Goal: Navigation & Orientation: Find specific page/section

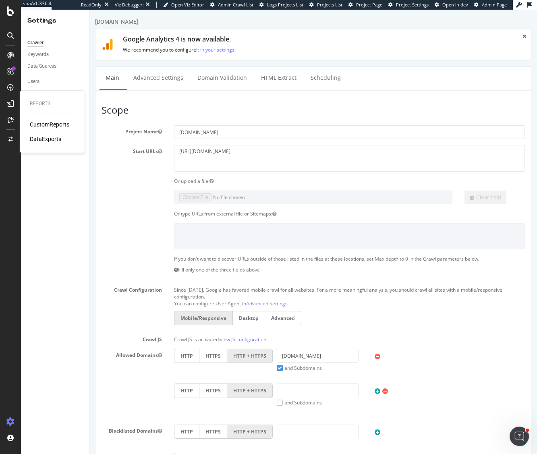
scroll to position [265, 0]
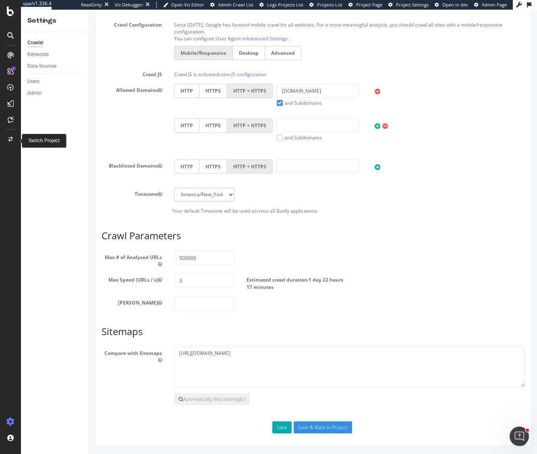
click at [10, 139] on icon at bounding box center [10, 139] width 4 height 5
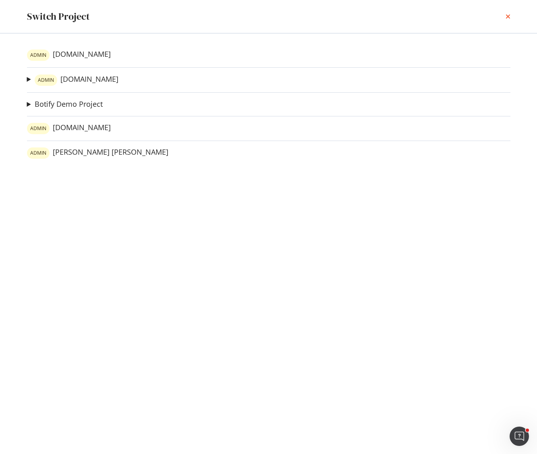
drag, startPoint x: 510, startPoint y: 15, endPoint x: 362, endPoint y: 15, distance: 148.4
click at [510, 15] on icon "times" at bounding box center [508, 16] width 5 height 6
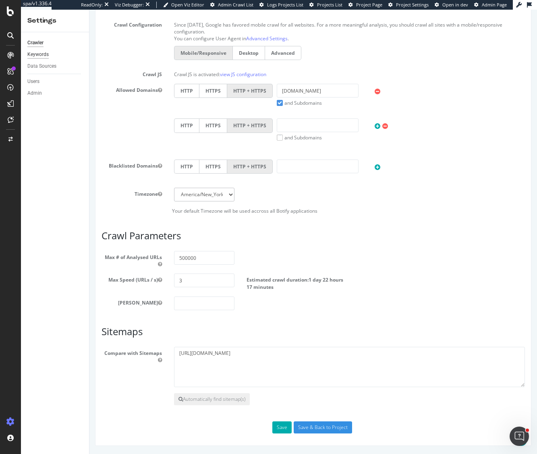
click at [29, 53] on div "Keywords" at bounding box center [37, 54] width 21 height 8
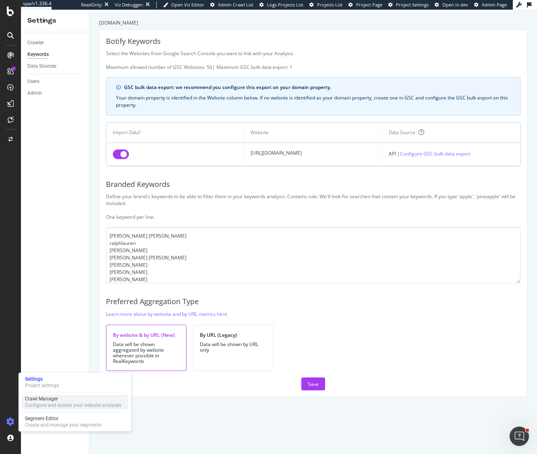
click at [40, 399] on div "Crawl Manager" at bounding box center [73, 399] width 96 height 6
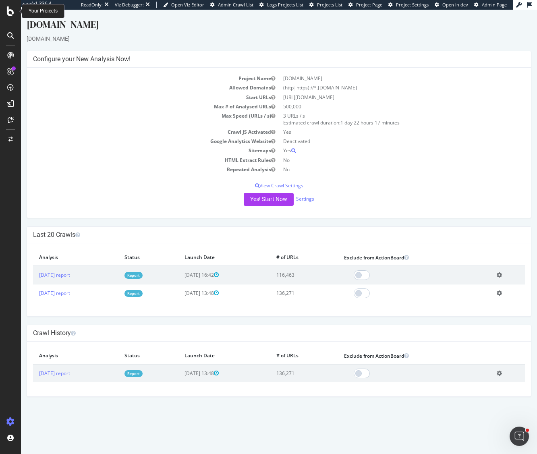
click at [13, 10] on icon at bounding box center [10, 11] width 7 height 10
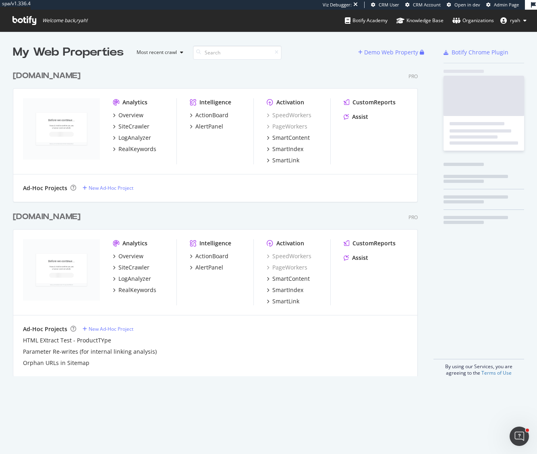
scroll to position [316, 412]
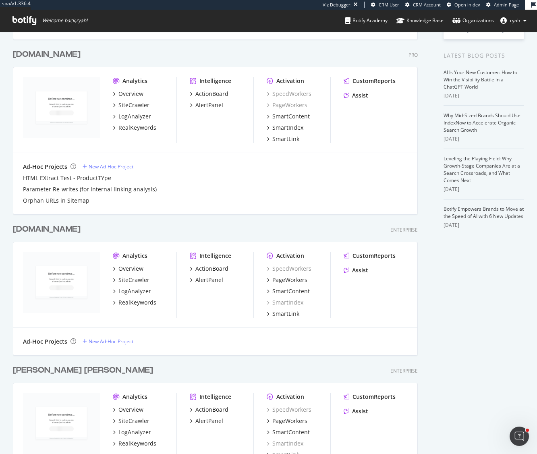
scroll to position [217, 0]
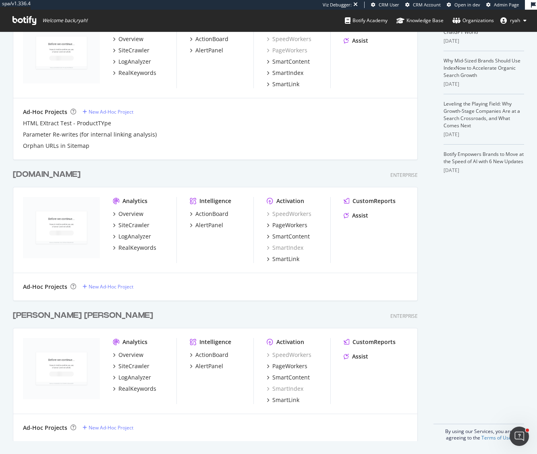
click at [56, 314] on div "[PERSON_NAME] [PERSON_NAME]" at bounding box center [83, 316] width 140 height 12
